Goal: Task Accomplishment & Management: Use online tool/utility

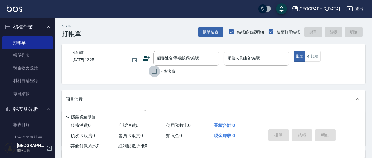
click at [156, 71] on input "不留客資" at bounding box center [155, 72] width 12 height 12
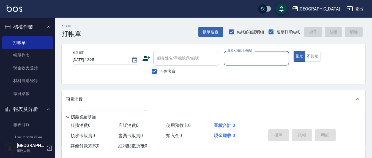
click at [159, 70] on input "不留客資" at bounding box center [155, 72] width 12 height 12
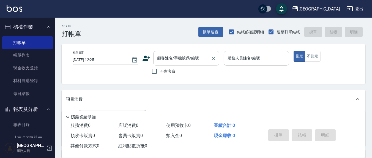
click at [180, 56] on div "顧客姓名/手機號碼/編號 顧客姓名/手機號碼/編號" at bounding box center [186, 58] width 66 height 15
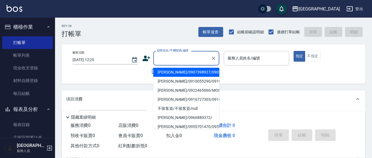
click at [181, 54] on input "顧客姓名/手機號碼/編號" at bounding box center [182, 58] width 53 height 10
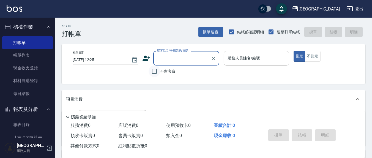
click at [152, 71] on input "不留客資" at bounding box center [155, 72] width 12 height 12
checkbox input "true"
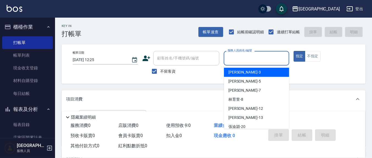
click at [256, 60] on input "服務人員姓名/編號" at bounding box center [256, 58] width 60 height 10
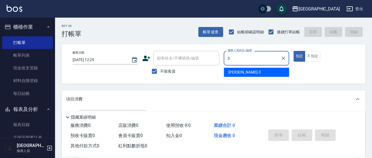
type input "游雅淇-3"
type button "true"
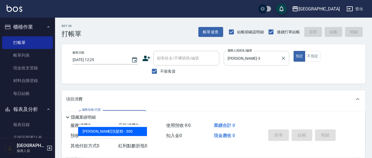
type input "歐娜洗髮精(210)"
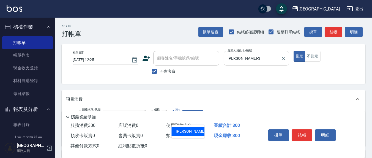
type input "游雅淇-3"
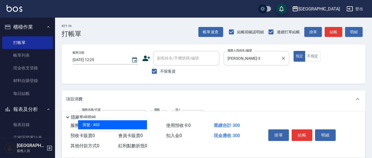
type input "剪髮(401)"
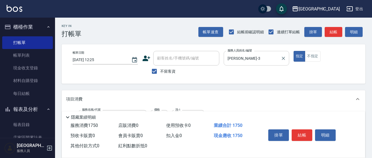
type input "1450"
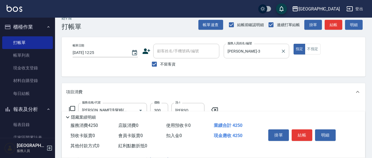
type input "染髮(501)"
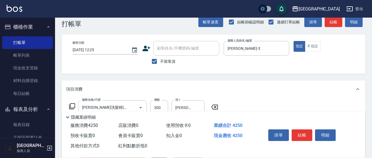
scroll to position [67, 0]
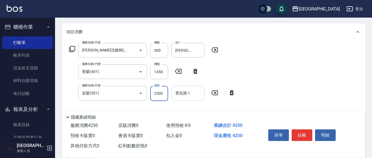
click at [185, 99] on div "燙染護-1" at bounding box center [187, 93] width 33 height 15
type input "韋羽蕎-21"
click at [163, 70] on input "1450" at bounding box center [159, 71] width 18 height 15
drag, startPoint x: 161, startPoint y: 93, endPoint x: 144, endPoint y: 94, distance: 17.3
click at [143, 94] on div "服務名稱/代號 染髮(501) 服務名稱/代號 價格 4 價格 燙染護-1 韋羽蕎-21 燙染護-1" at bounding box center [152, 93] width 173 height 15
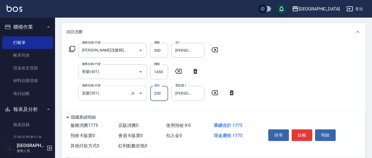
type input "2500"
click at [156, 70] on input "1450" at bounding box center [159, 71] width 18 height 15
type input "150"
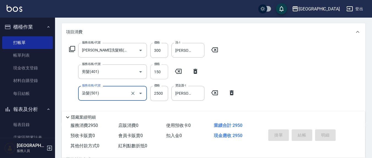
type input "2025/09/08 16:55"
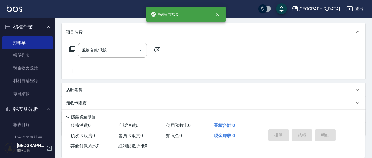
scroll to position [0, 0]
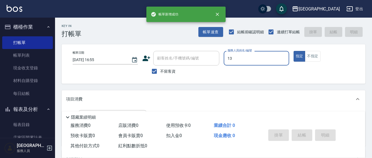
type input "13"
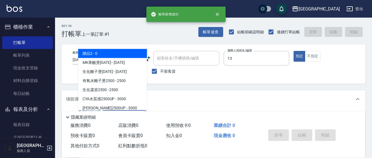
type input "2"
type input "鄭瑋婷-13"
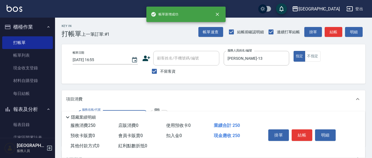
type input "洗髮(201)"
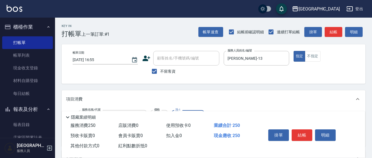
type input "韋羽蕎-21"
type input "4"
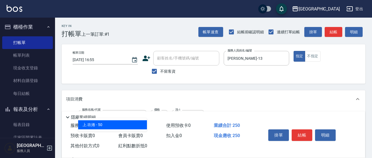
type input "上.吹捲(602)"
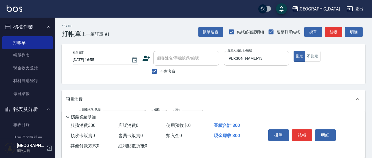
scroll to position [7, 0]
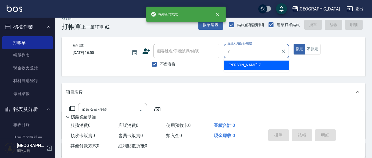
type input "劉佩怡-7"
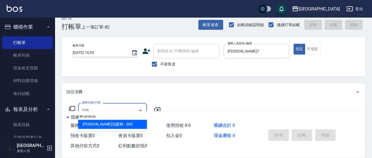
type input "歐娜洗髮精(210)"
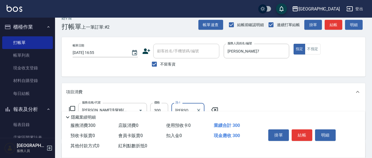
type input "韋羽蕎-21"
type input "染髮(501)"
type input "1700"
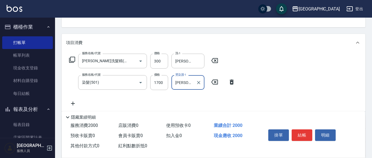
scroll to position [64, 0]
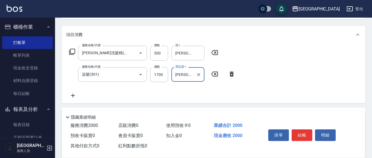
type input "韋羽蕎-21"
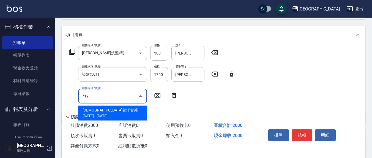
type input "伊蘭洋甘菊1000(712)"
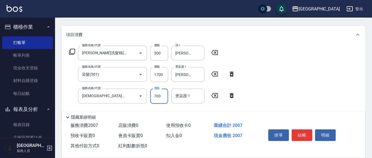
type input "700"
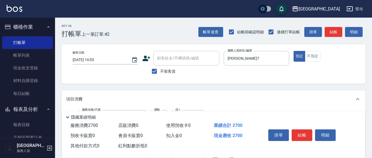
type input "韋羽蕎-21"
click at [165, 74] on span "不留客資" at bounding box center [167, 72] width 15 height 6
click at [160, 74] on input "不留客資" at bounding box center [155, 72] width 12 height 12
checkbox input "false"
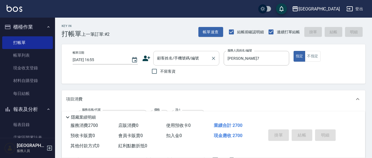
click at [178, 64] on div "顧客姓名/手機號碼/編號" at bounding box center [186, 58] width 66 height 15
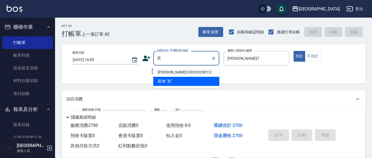
type input "琦"
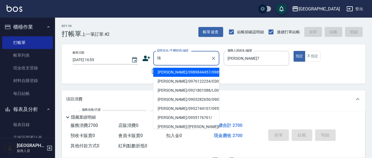
click at [176, 57] on input "琦" at bounding box center [182, 58] width 53 height 10
type input "旗"
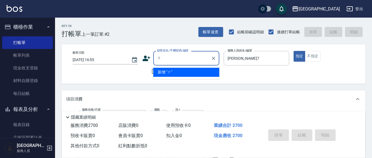
type input "資"
type input "七"
type input "旗"
type input "機"
type input "绮"
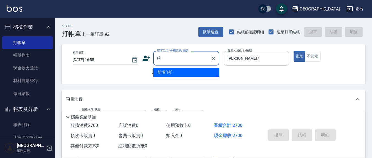
click at [174, 48] on label "顧客姓名/手機號碼/編號" at bounding box center [172, 50] width 31 height 4
click at [174, 53] on input "绮" at bounding box center [182, 58] width 53 height 10
click at [174, 55] on input "绮" at bounding box center [182, 58] width 53 height 10
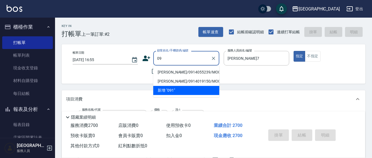
type input "0"
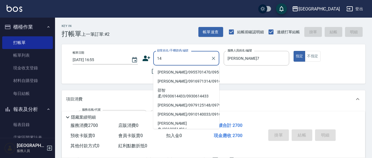
type input "1"
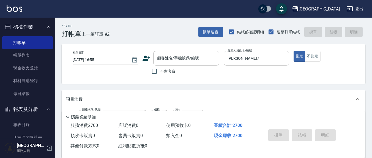
click at [164, 72] on span "不留客資" at bounding box center [167, 72] width 15 height 6
click at [160, 72] on input "不留客資" at bounding box center [155, 72] width 12 height 12
checkbox input "true"
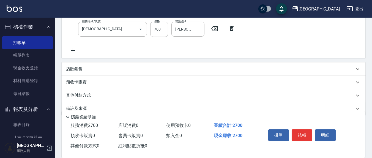
scroll to position [140, 0]
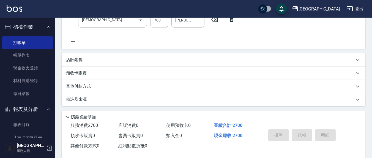
type input "2025/09/08 17:00"
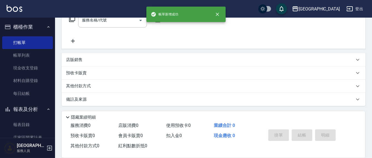
scroll to position [97, 0]
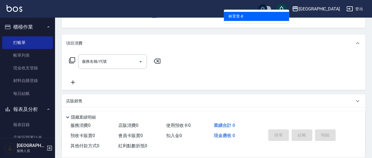
type input "林育萱-8"
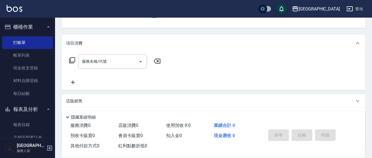
scroll to position [51, 0]
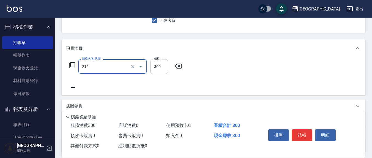
type input "歐娜洗髮精(210)"
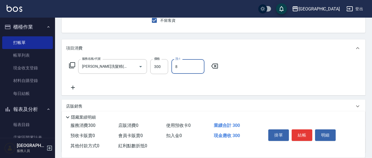
type input "林育萱-8"
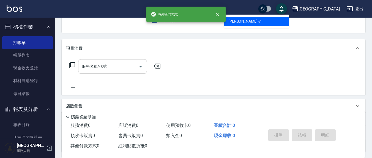
type input "劉佩怡-7"
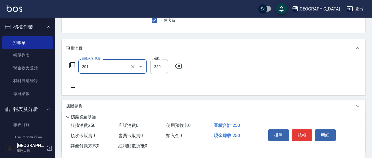
type input "洗髮(201)"
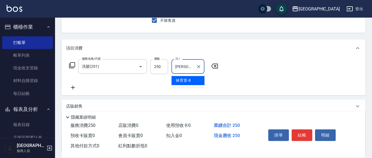
type input "林育萱-8"
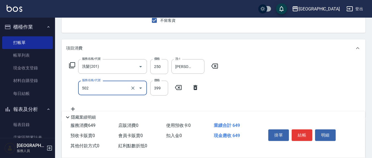
type input "挑染5束399(502)"
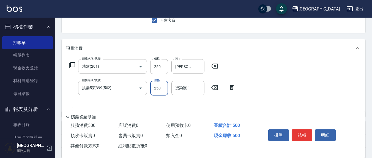
type input "250"
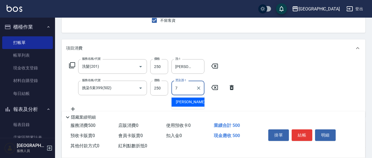
type input "劉佩怡-7"
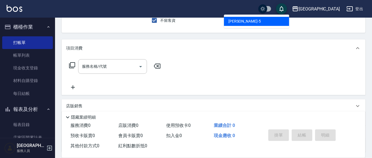
type input "楊惠絜-5"
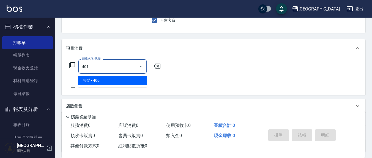
type input "剪髮(401)"
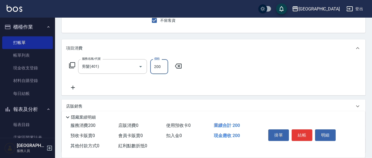
type input "200"
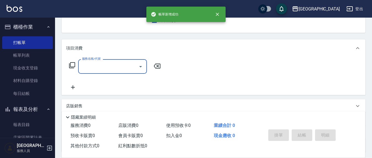
type input "劉佩怡-7"
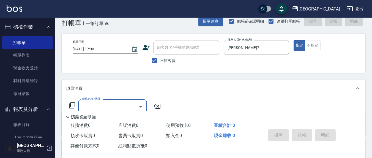
scroll to position [0, 0]
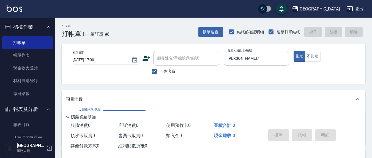
click at [168, 73] on span "不留客資" at bounding box center [167, 72] width 15 height 6
click at [160, 73] on input "不留客資" at bounding box center [155, 72] width 12 height 12
checkbox input "false"
click at [171, 55] on input "顧客姓名/手機號碼/編號" at bounding box center [182, 58] width 53 height 10
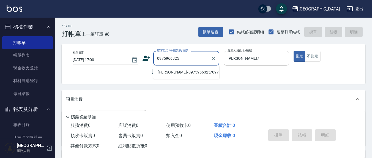
click at [183, 73] on li "黃怡 庭/0975966325/0975966325" at bounding box center [186, 72] width 66 height 9
type input "黃怡 庭/0975966325/0975966325"
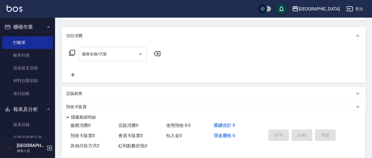
scroll to position [53, 0]
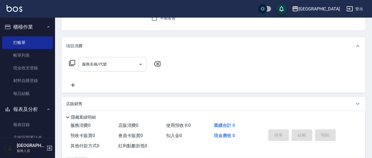
click at [119, 65] on input "服務名稱/代號" at bounding box center [109, 64] width 56 height 10
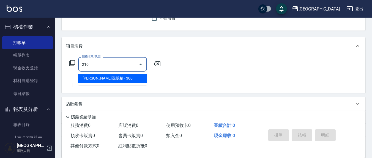
type input "歐娜洗髮精(210)"
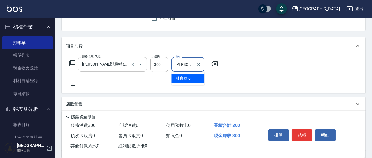
type input "林育萱-8"
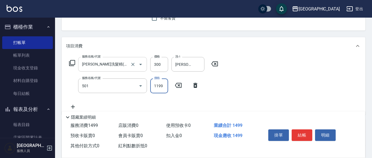
type input "染髮(501)"
type input "1700"
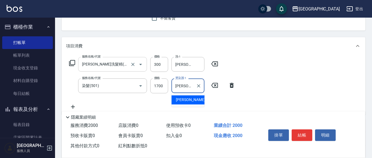
type input "游雅淇-3"
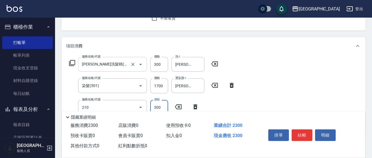
type input "歐娜洗髮精(210)"
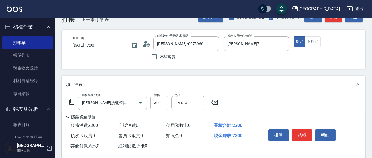
scroll to position [0, 0]
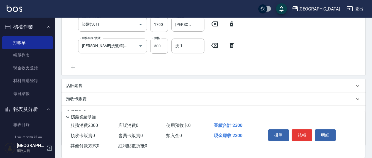
click at [234, 43] on icon at bounding box center [232, 45] width 14 height 7
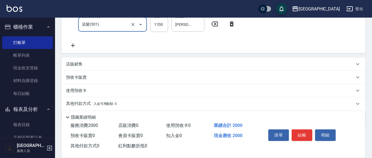
scroll to position [113, 0]
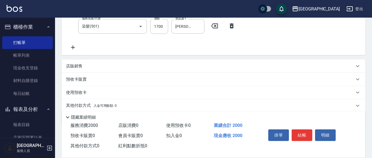
click at [226, 43] on div "服務名稱/代號 歐娜洗髮精(210) 服務名稱/代號 價格 300 價格 洗-1 林育萱-8 洗-1 服務名稱/代號 染髮(501) 服務名稱/代號 價格 1…" at bounding box center [152, 24] width 173 height 53
click at [70, 45] on div "服務名稱/代號 歐娜洗髮精(210) 服務名稱/代號 價格 300 價格 洗-1 林育萱-8 洗-1 服務名稱/代號 染髮(501) 服務名稱/代號 價格 1…" at bounding box center [152, 24] width 173 height 53
click at [73, 45] on icon at bounding box center [73, 47] width 14 height 7
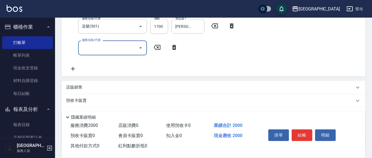
click at [95, 47] on input "服務名稱/代號" at bounding box center [109, 48] width 56 height 10
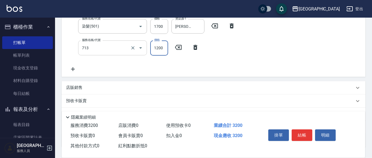
type input "水樣結構式1200(713)"
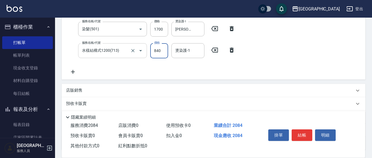
type input "840"
type input "林育萱-8"
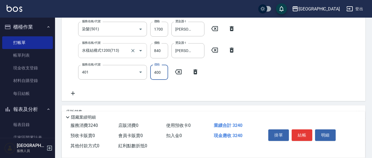
type input "剪髮(401)"
type input "350"
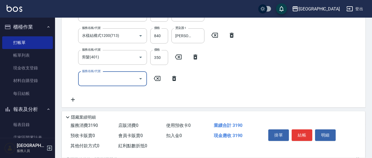
scroll to position [115, 0]
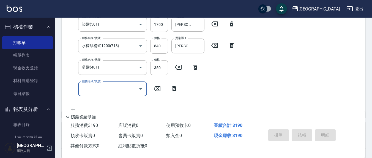
type input "2025/09/08 17:01"
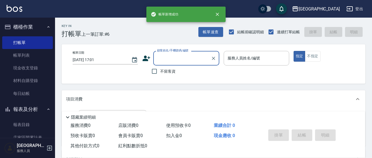
scroll to position [0, 0]
type input "5"
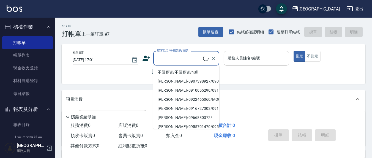
click at [131, 77] on div "帳單日期 2025/09/08 17:01 顧客姓名/手機號碼/編號 顧客姓名/手機號碼/編號 不留客資 服務人員姓名/編號 服務人員姓名/編號 指定 不指定" at bounding box center [213, 64] width 291 height 26
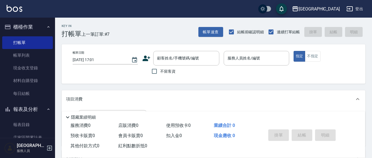
click at [162, 67] on label "不留客資" at bounding box center [162, 72] width 27 height 12
click at [160, 67] on input "不留客資" at bounding box center [155, 72] width 12 height 12
checkbox input "true"
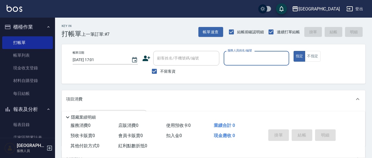
click at [228, 59] on div "服務人員姓名/編號" at bounding box center [256, 58] width 65 height 15
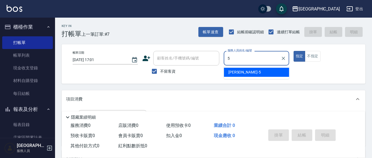
type input "楊惠絜-5"
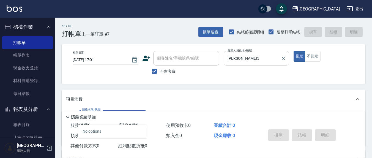
type input "2"
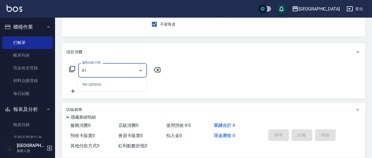
scroll to position [57, 0]
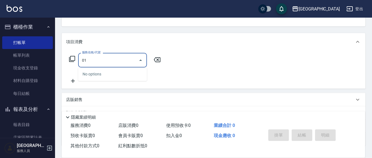
drag, startPoint x: 101, startPoint y: 62, endPoint x: 67, endPoint y: 58, distance: 33.9
click at [67, 58] on div "服務名稱/代號 01 服務名稱/代號" at bounding box center [115, 60] width 98 height 15
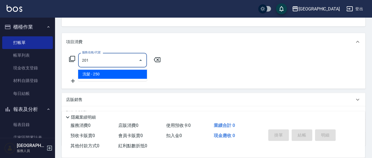
type input "洗髮(201)"
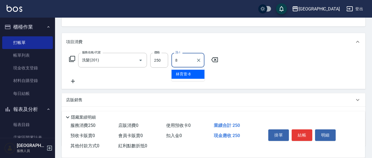
type input "林育萱-8"
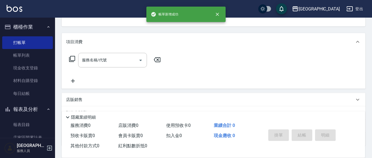
scroll to position [53, 0]
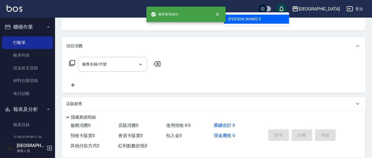
type input "楊惠絜-5"
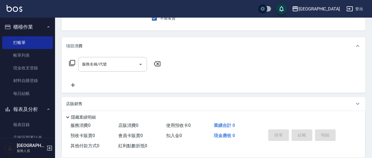
scroll to position [51, 0]
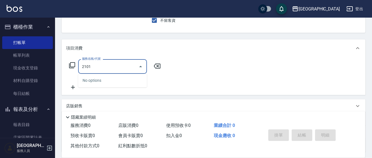
drag, startPoint x: 99, startPoint y: 68, endPoint x: 78, endPoint y: 64, distance: 20.7
click at [80, 65] on div "2101 服務名稱/代號" at bounding box center [112, 66] width 69 height 15
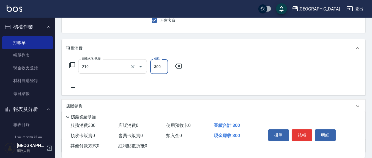
type input "歐娜洗髮精(210)"
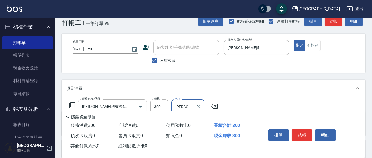
scroll to position [0, 0]
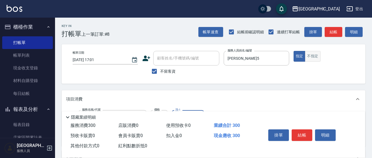
type input "楊惠絜-5"
click at [316, 56] on button "不指定" at bounding box center [312, 56] width 15 height 11
type button "false"
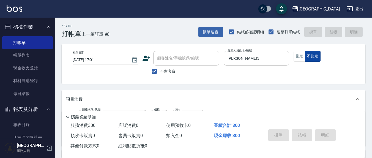
type input "2025/09/08 17:02"
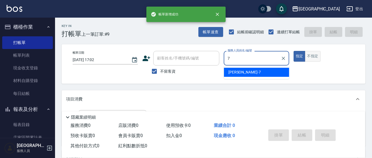
type input "劉佩怡-7"
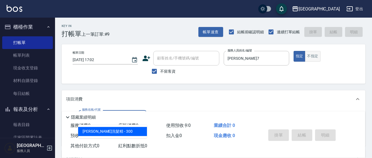
type input "歐娜洗髮精(210)"
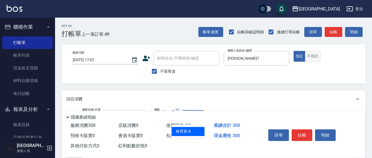
type input "林育萱-8"
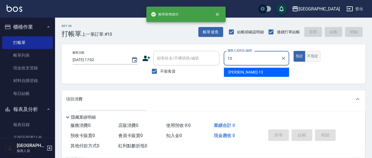
type input "鄭瑋婷-13"
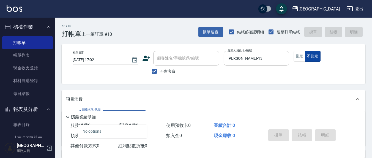
type input "2"
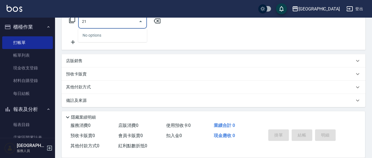
scroll to position [97, 0]
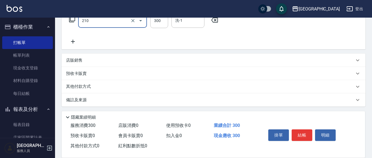
type input "歐娜洗髮精(210)"
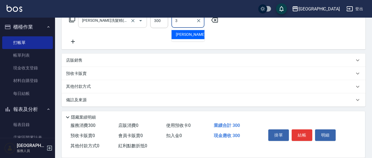
type input "游雅淇-3"
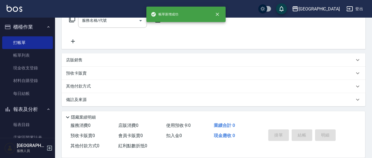
scroll to position [0, 0]
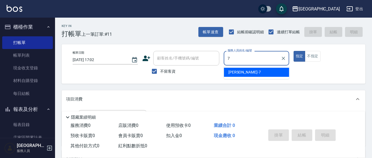
type input "劉佩怡-7"
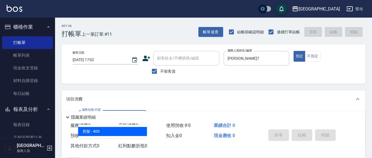
type input "剪髮(401)"
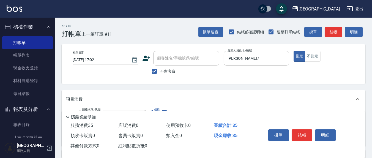
type input "350"
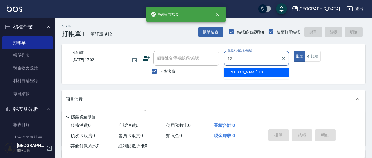
type input "鄭瑋婷-13"
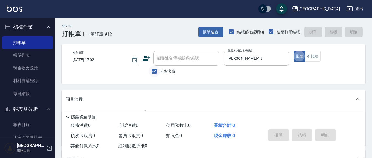
click at [151, 70] on input "不留客資" at bounding box center [155, 72] width 12 height 12
checkbox input "false"
click at [179, 62] on input "顧客姓名/手機號碼/編號" at bounding box center [182, 58] width 53 height 10
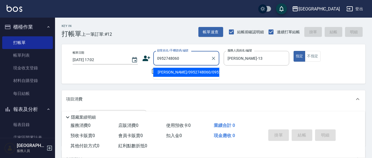
type input "何淑華/0952748060/0952748060"
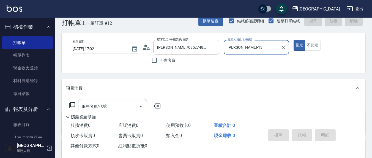
scroll to position [57, 0]
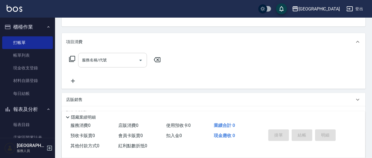
click at [129, 60] on input "服務名稱/代號" at bounding box center [109, 60] width 56 height 10
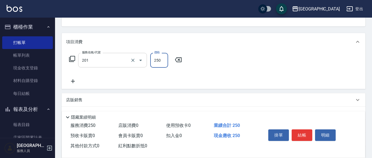
type input "洗髮(201)"
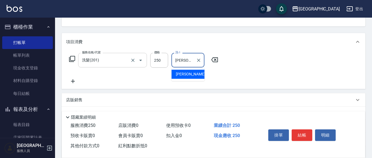
type input "韋羽蕎-21"
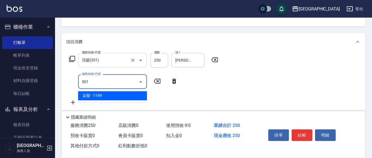
type input "染髮(501)"
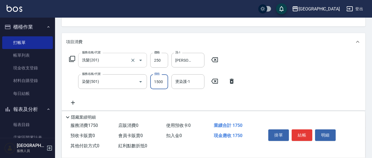
type input "1500"
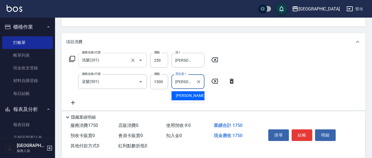
type input "韋羽蕎-21"
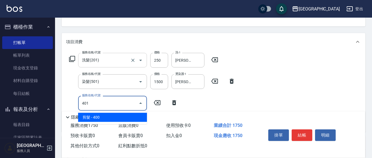
type input "剪髮(401)"
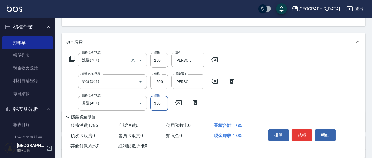
type input "350"
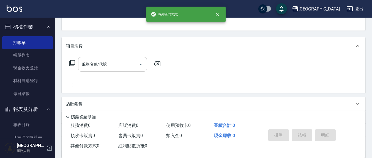
scroll to position [0, 0]
type input "7"
click at [294, 0] on button "指定" at bounding box center [300, 3] width 12 height 11
type input "34"
type input "何淑華/0952748060/0952748060"
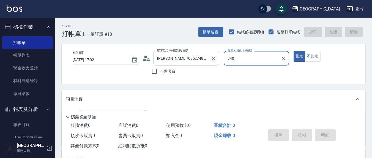
click at [216, 58] on icon "Clear" at bounding box center [214, 59] width 6 height 6
type input "340"
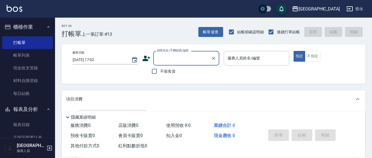
click at [165, 69] on span "不留客資" at bounding box center [167, 72] width 15 height 6
click at [160, 69] on input "不留客資" at bounding box center [155, 72] width 12 height 12
checkbox input "true"
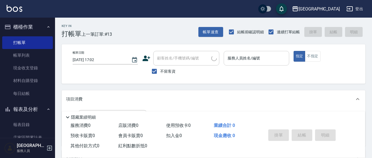
drag, startPoint x: 221, startPoint y: 62, endPoint x: 225, endPoint y: 61, distance: 4.1
click at [222, 62] on div "帳單日期 2025/09/08 17:02 顧客姓名/手機號碼/編號 顧客姓名/手機號碼/編號 不留客資 服務人員姓名/編號 服務人員姓名/編號 指定 不指定" at bounding box center [213, 64] width 291 height 26
drag, startPoint x: 231, startPoint y: 62, endPoint x: 234, endPoint y: 63, distance: 3.4
click at [234, 63] on div "服務人員姓名/編號" at bounding box center [256, 58] width 65 height 15
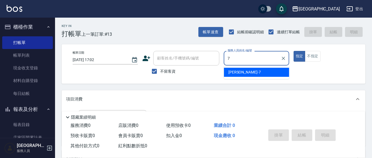
type input "劉佩怡-7"
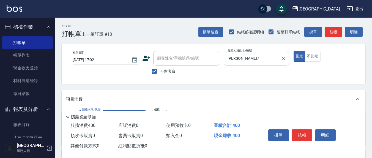
type input "剪髮(401)"
type input "350"
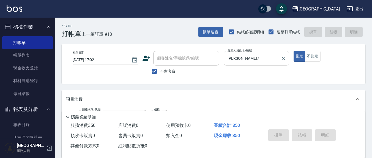
type input "2025/09/08 17:03"
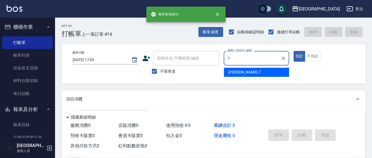
type input "劉佩怡-7"
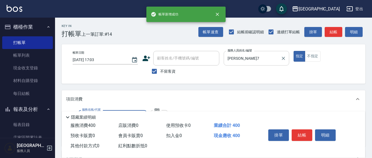
type input "剪髮(401)"
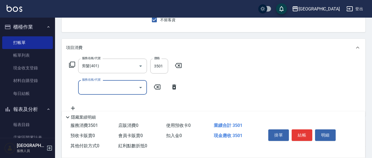
scroll to position [61, 0]
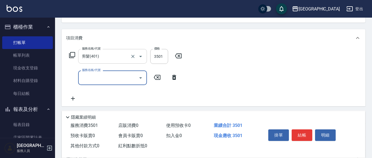
click at [114, 58] on input "剪髮(401)" at bounding box center [105, 56] width 48 height 10
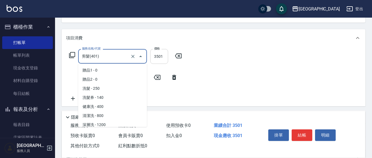
scroll to position [166, 0]
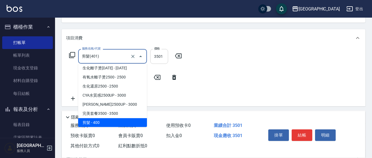
click at [158, 55] on input "3501" at bounding box center [159, 56] width 18 height 15
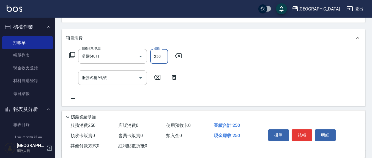
type input "250"
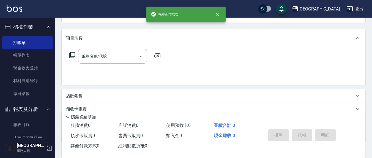
scroll to position [53, 0]
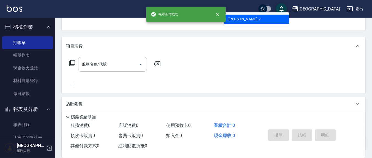
type input "劉佩怡-7"
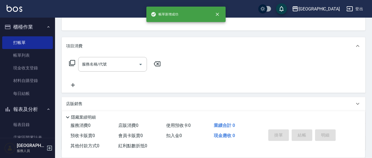
scroll to position [51, 0]
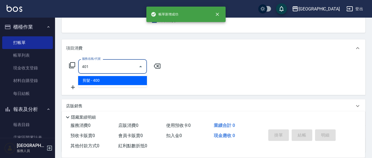
type input "剪髮(401)"
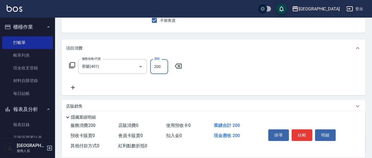
type input "200"
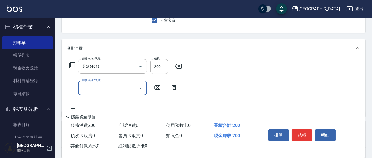
type input "ㄦ"
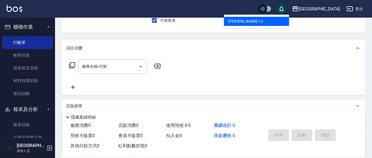
type input "鄭瑋婷-13"
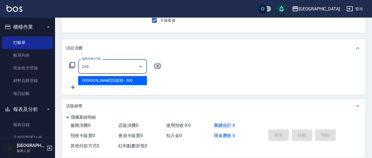
type input "歐娜洗髮精(210)"
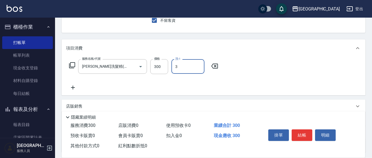
type input "游雅淇-3"
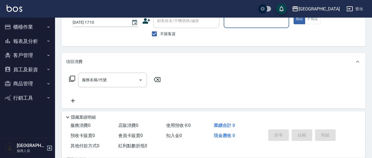
scroll to position [37, 0]
